Goal: Find specific page/section: Find specific page/section

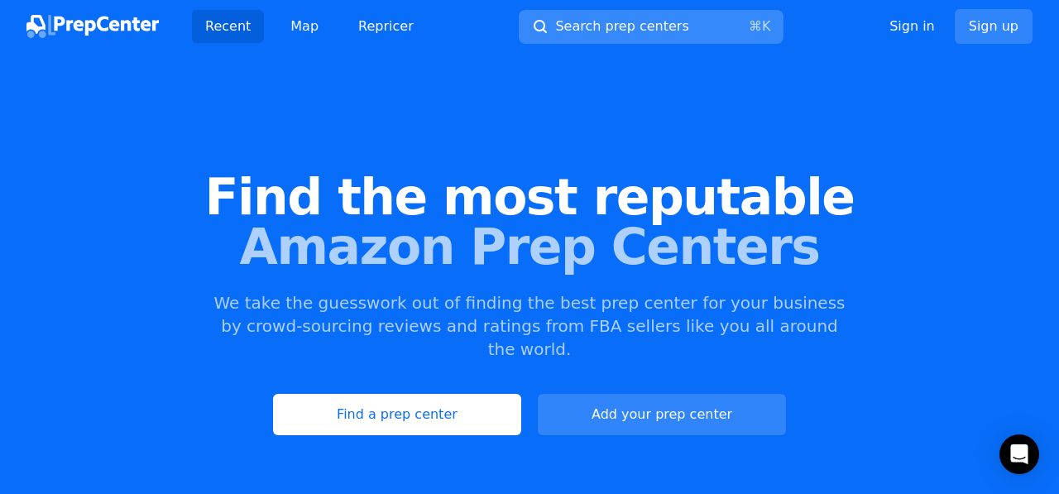
click at [618, 17] on span "Search prep centers" at bounding box center [621, 27] width 133 height 20
click at [597, 36] on div at bounding box center [529, 247] width 1059 height 494
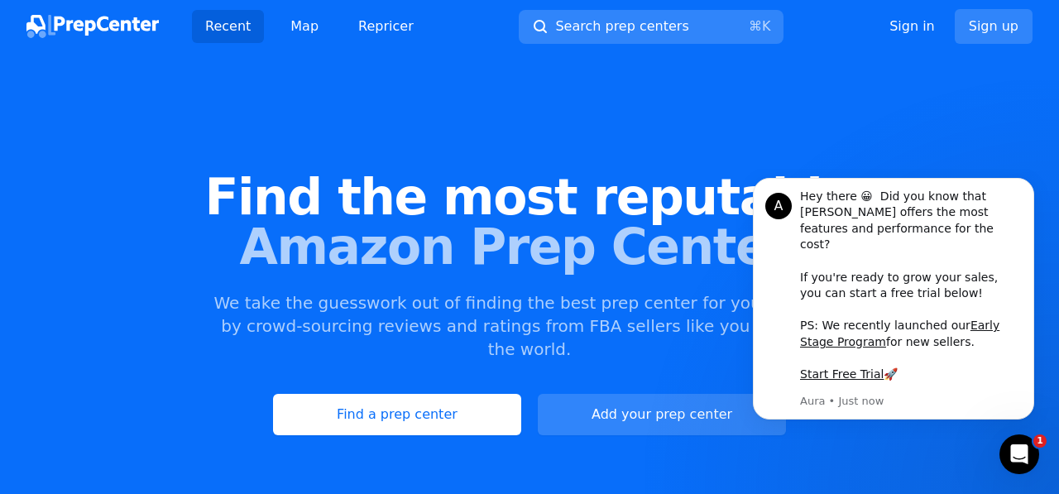
click at [544, 25] on div at bounding box center [529, 247] width 1059 height 494
click at [1026, 187] on icon "Dismiss notification" at bounding box center [1030, 182] width 9 height 9
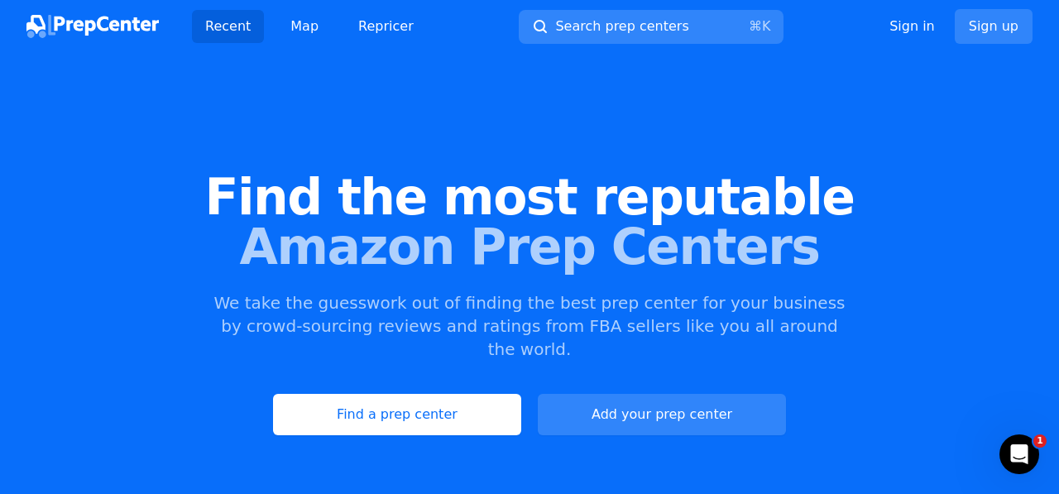
click at [603, 31] on div at bounding box center [529, 247] width 1059 height 494
click at [536, 28] on div at bounding box center [529, 247] width 1059 height 494
click at [382, 387] on div at bounding box center [529, 247] width 1059 height 494
click at [575, 27] on div at bounding box center [529, 247] width 1059 height 494
click at [580, 27] on span "Search prep centers" at bounding box center [621, 27] width 133 height 20
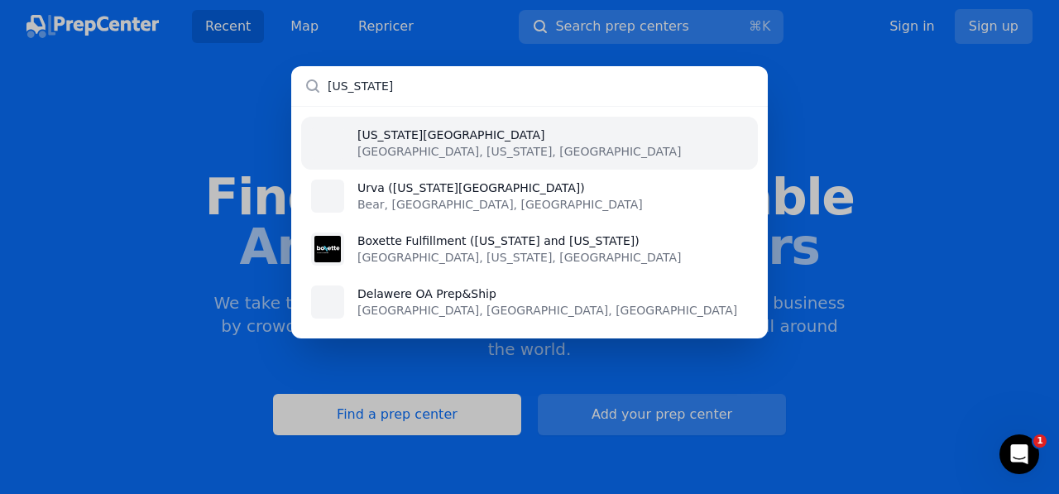
type input "[US_STATE]"
